Goal: Task Accomplishment & Management: Manage account settings

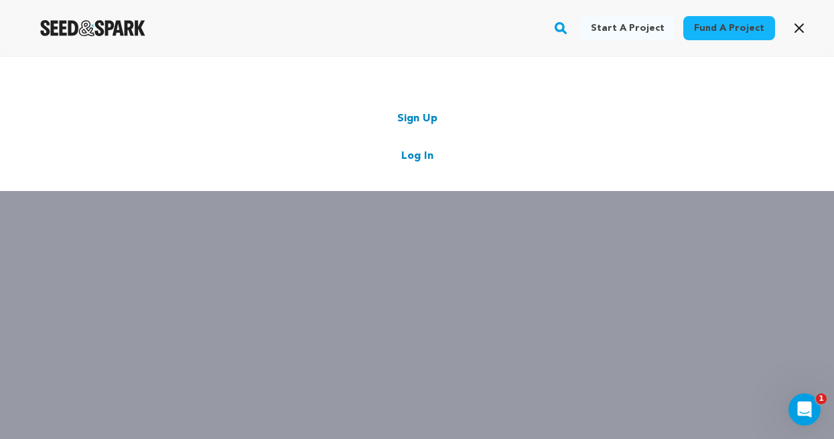
click at [425, 156] on link "Log In" at bounding box center [417, 156] width 32 height 16
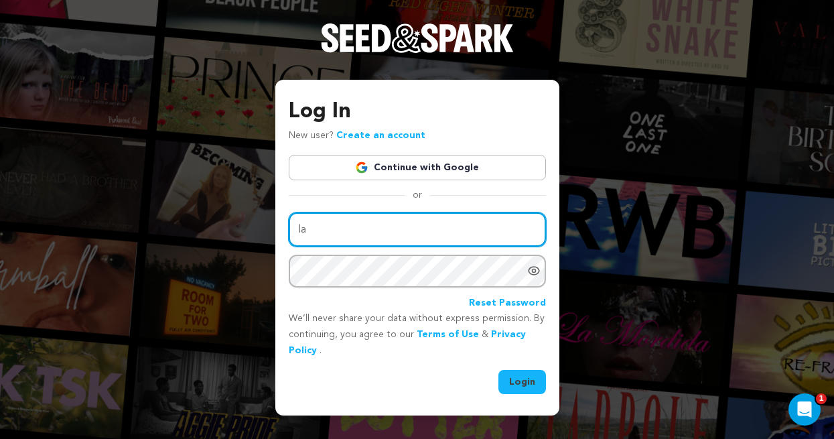
type input "[EMAIL_ADDRESS][DOMAIN_NAME]"
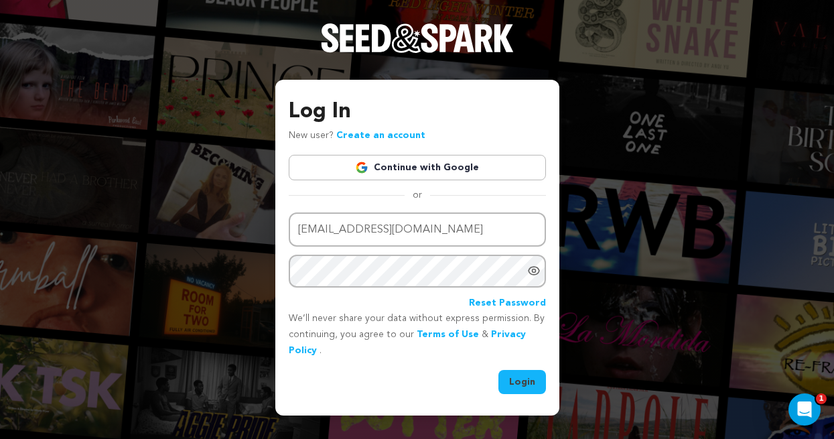
click at [533, 383] on button "Login" at bounding box center [522, 382] width 48 height 24
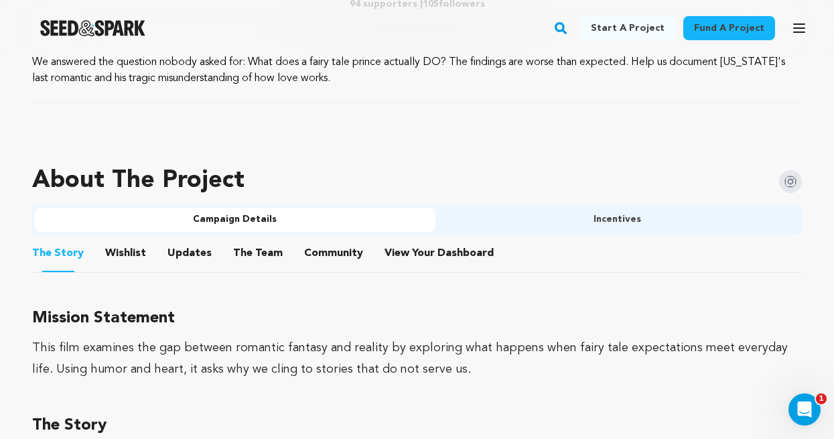
scroll to position [762, 0]
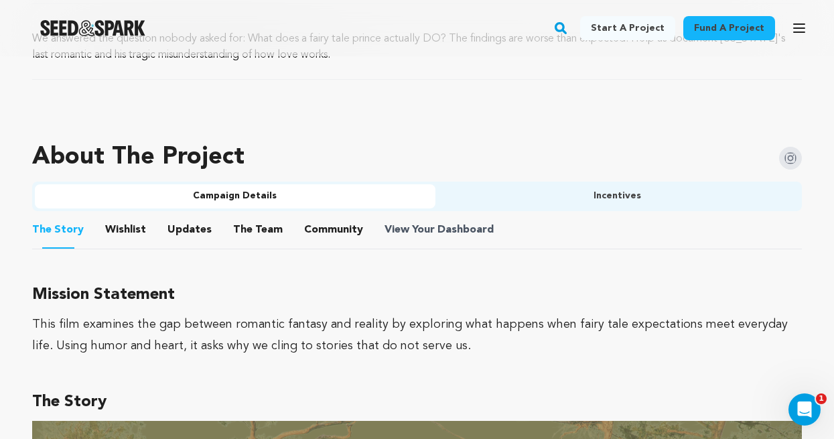
click at [438, 228] on span "Dashboard" at bounding box center [466, 230] width 56 height 16
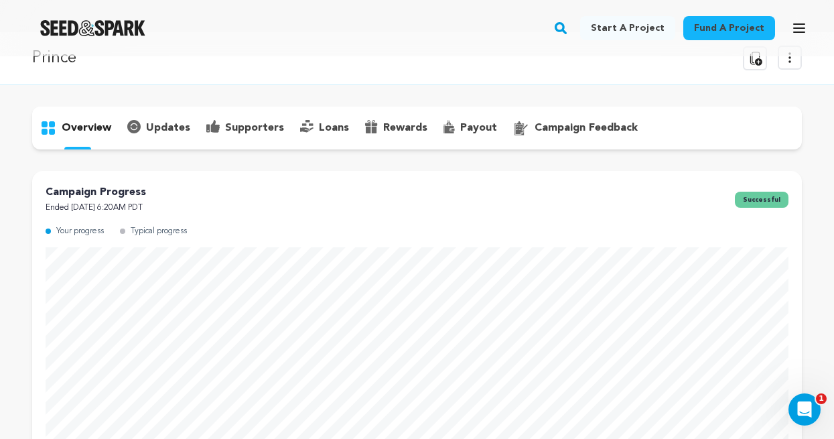
scroll to position [35, 0]
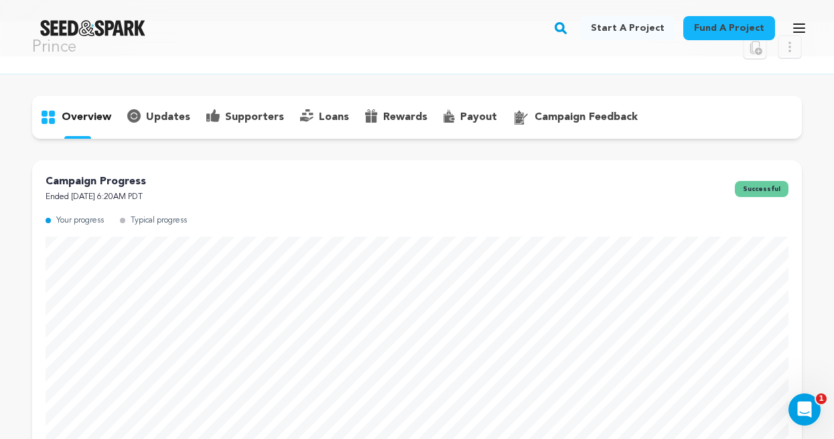
click at [474, 113] on p "payout" at bounding box center [478, 117] width 37 height 16
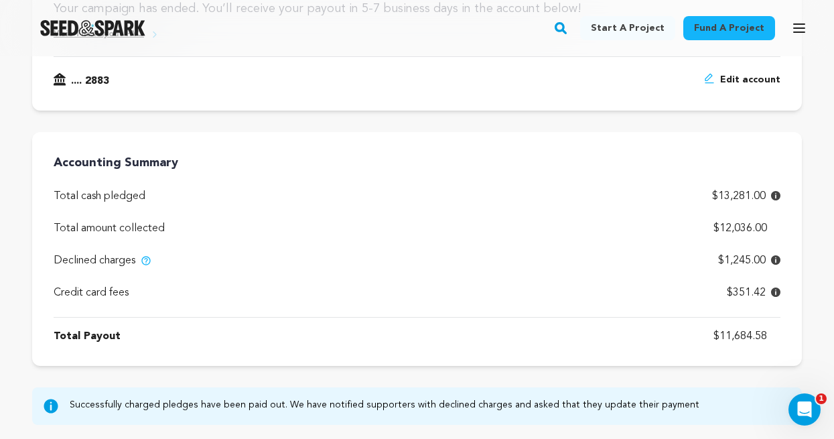
scroll to position [245, 0]
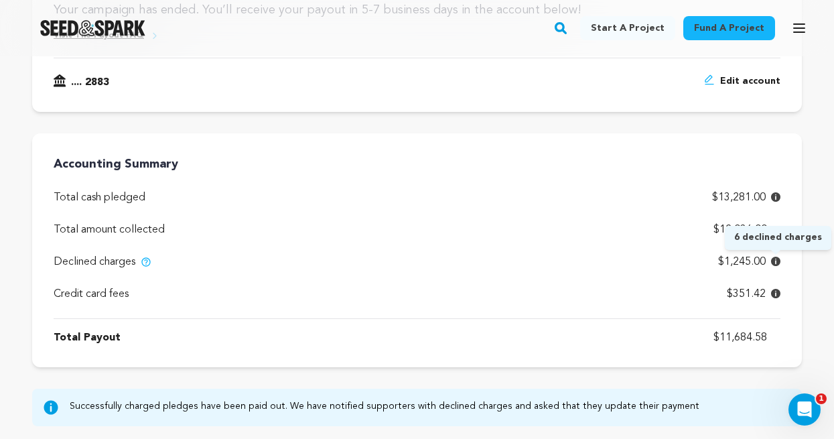
click at [779, 261] on icon at bounding box center [775, 261] width 9 height 9
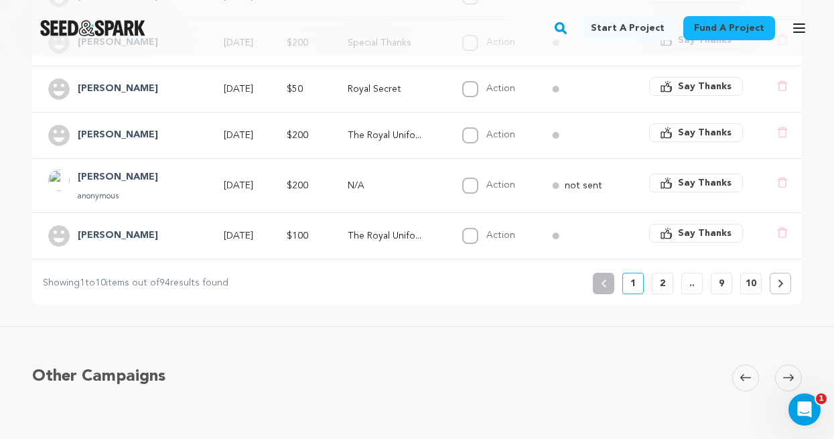
scroll to position [599, 0]
click at [660, 288] on p "2" at bounding box center [662, 283] width 5 height 13
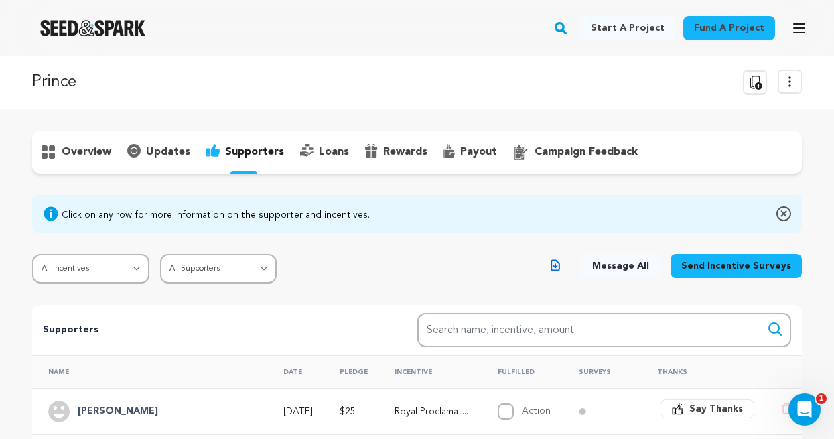
scroll to position [0, 0]
click at [460, 153] on p "payout" at bounding box center [478, 152] width 37 height 16
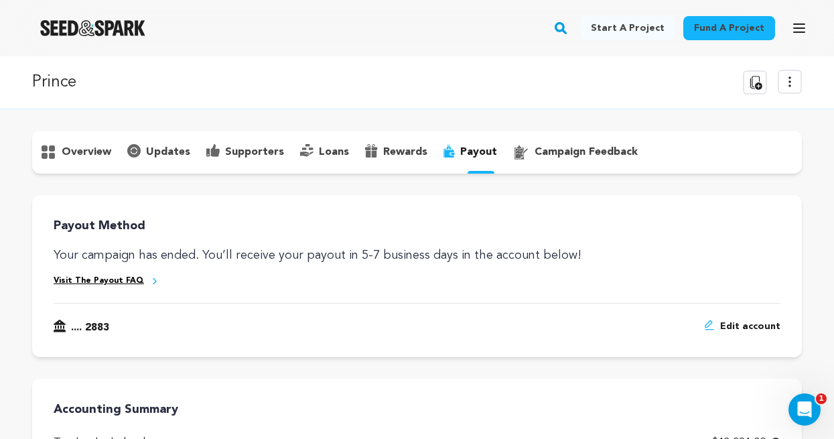
click at [117, 283] on link "Visit The Payout FAQ" at bounding box center [99, 280] width 90 height 11
click at [256, 156] on p "supporters" at bounding box center [254, 152] width 59 height 16
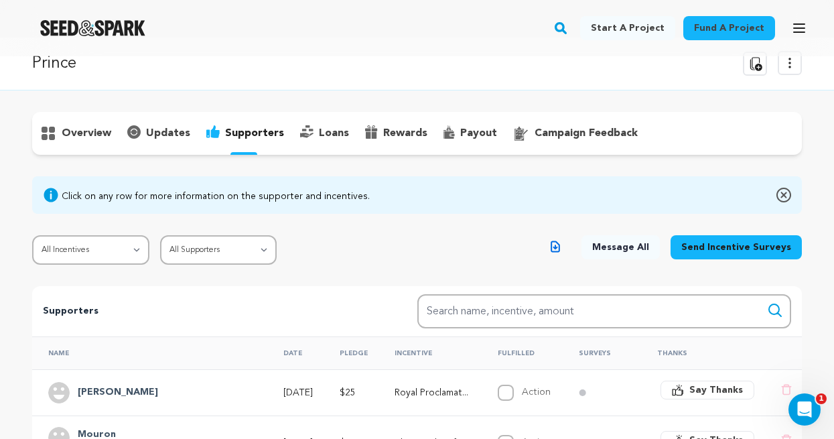
scroll to position [21, 0]
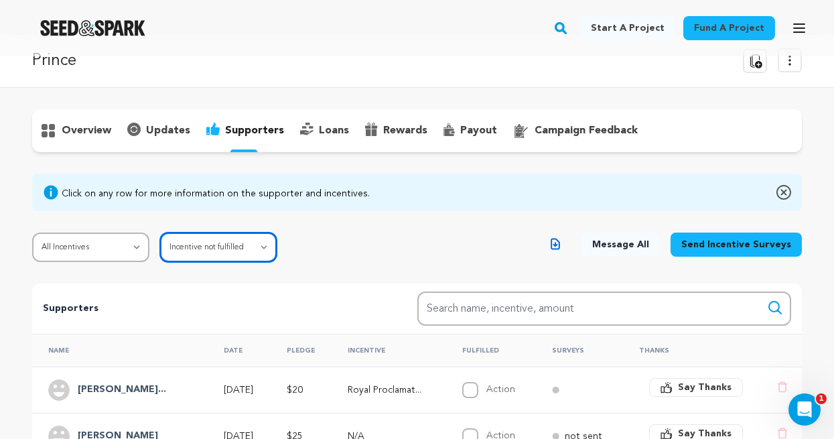
select select "pledge_incomplete"
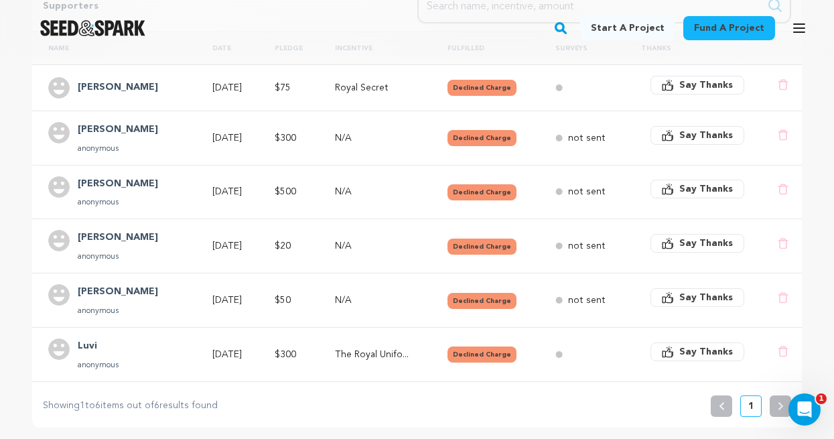
scroll to position [336, 0]
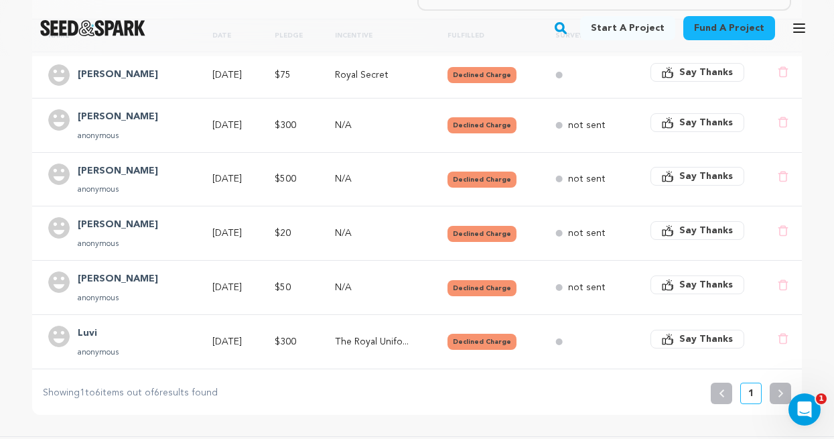
click at [482, 180] on button "Declined Charge" at bounding box center [482, 180] width 69 height 16
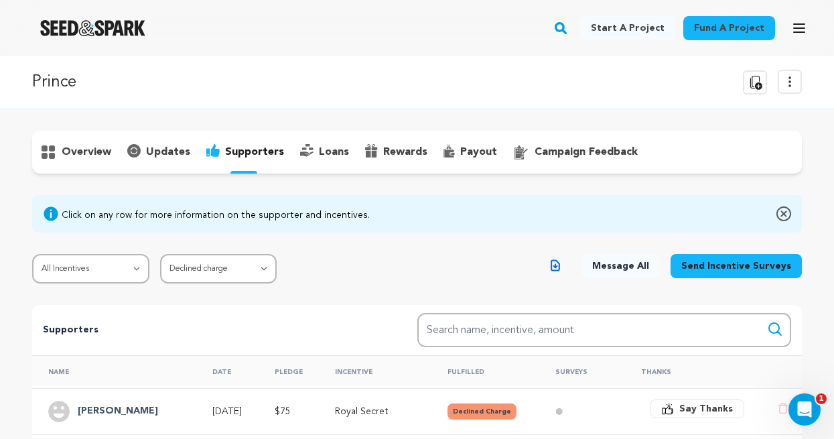
scroll to position [0, 0]
